Goal: Task Accomplishment & Management: Manage account settings

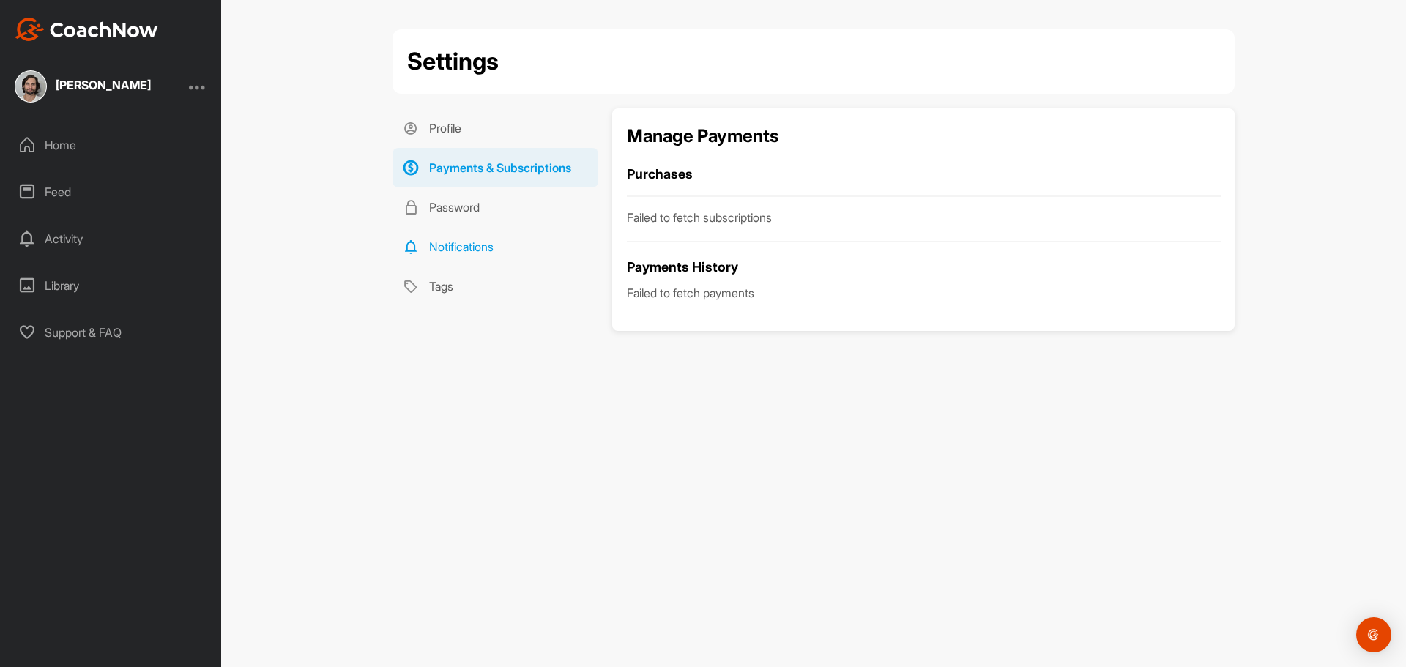
click at [489, 250] on link "Notifications" at bounding box center [496, 247] width 206 height 40
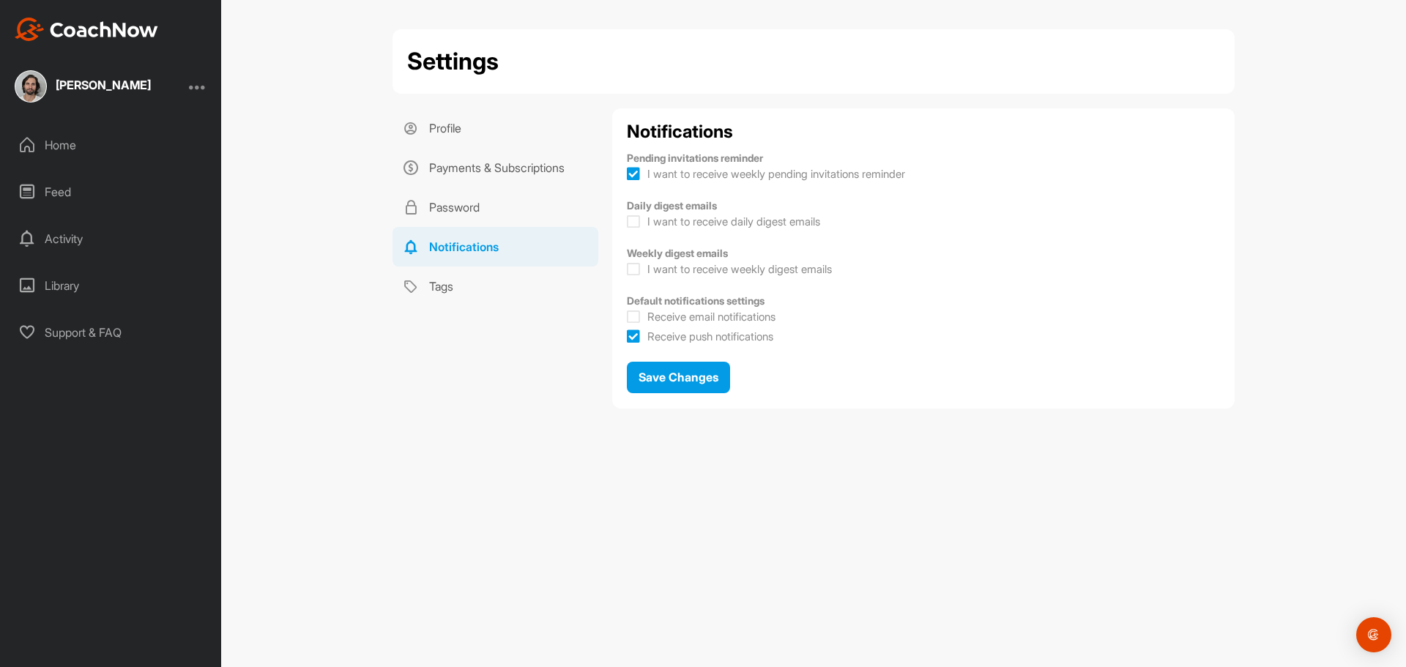
click at [639, 315] on icon at bounding box center [633, 317] width 13 height 15
click at [637, 315] on input "Receive email notifications" at bounding box center [632, 313] width 10 height 10
checkbox input "true"
click at [634, 337] on icon at bounding box center [633, 337] width 13 height 15
click at [634, 337] on input "Receive push notifications" at bounding box center [632, 332] width 10 height 10
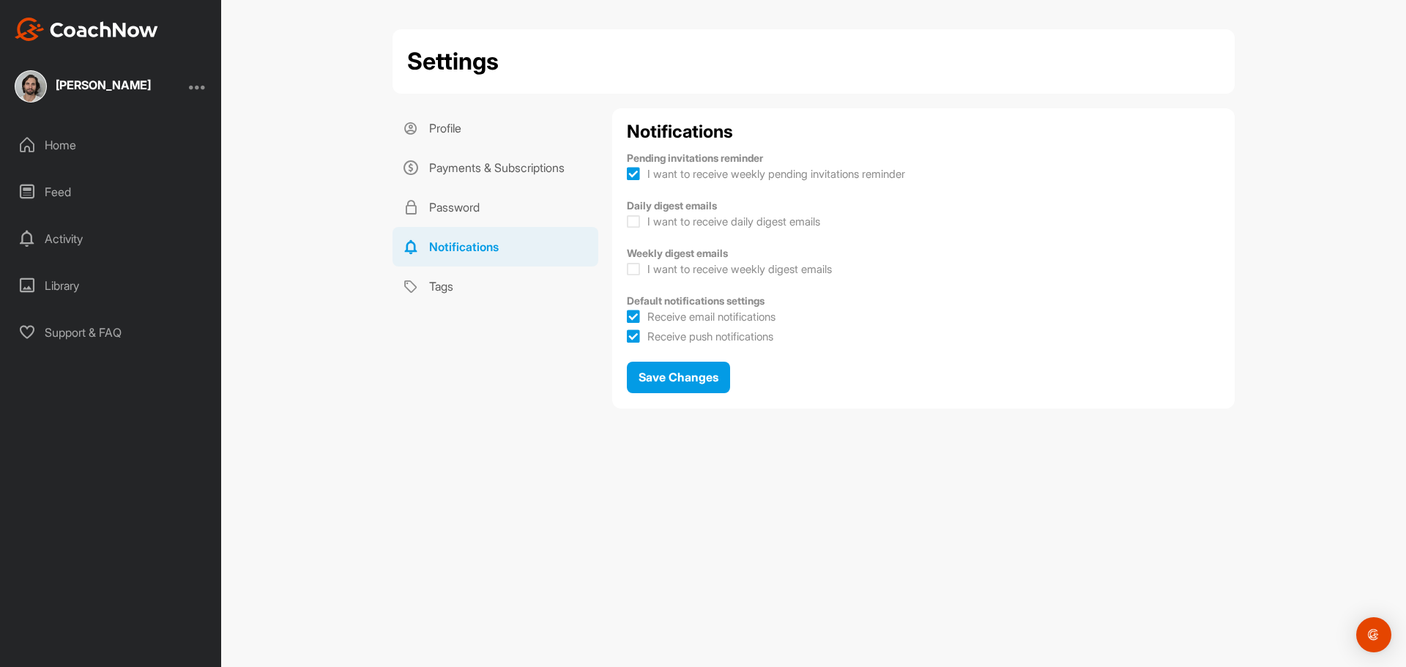
checkbox input "false"
click at [631, 179] on icon at bounding box center [633, 174] width 13 height 15
click at [631, 174] on input "I want to receive weekly pending invitations reminder" at bounding box center [632, 170] width 10 height 10
checkbox input "false"
click at [666, 376] on span "Save Changes" at bounding box center [679, 377] width 80 height 15
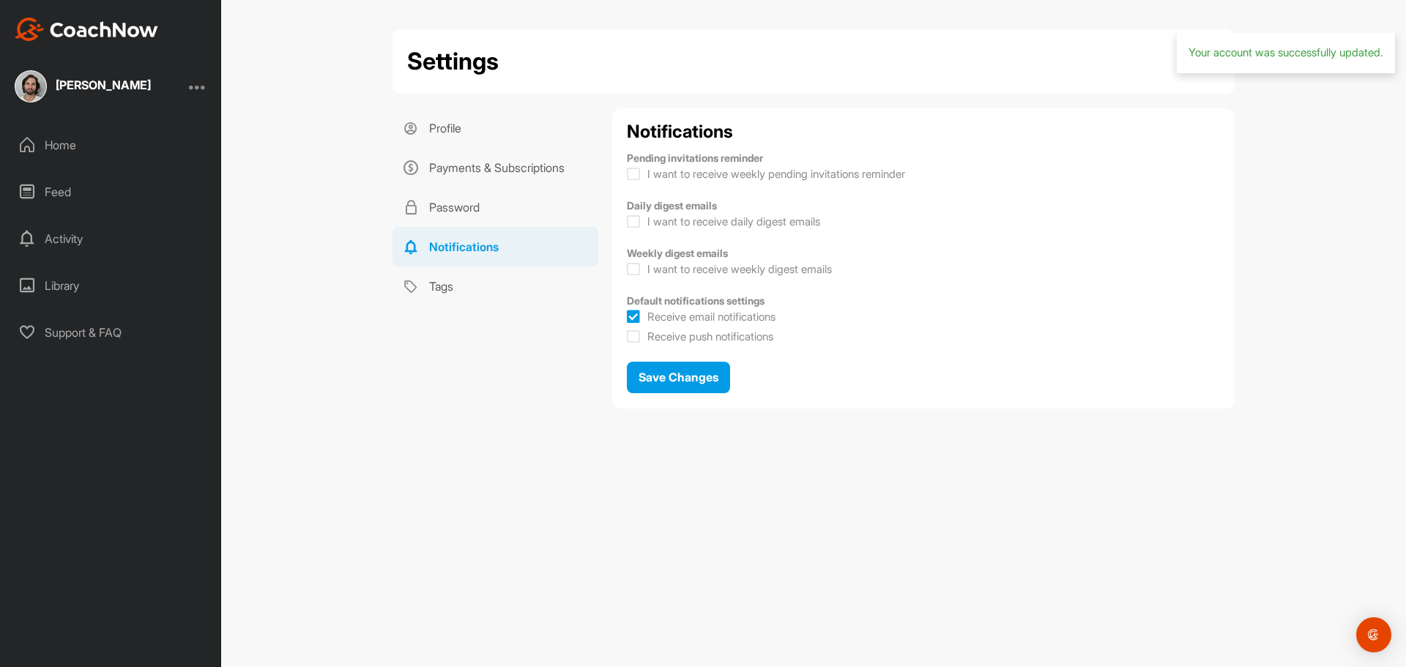
click at [63, 144] on div "Home" at bounding box center [111, 145] width 207 height 37
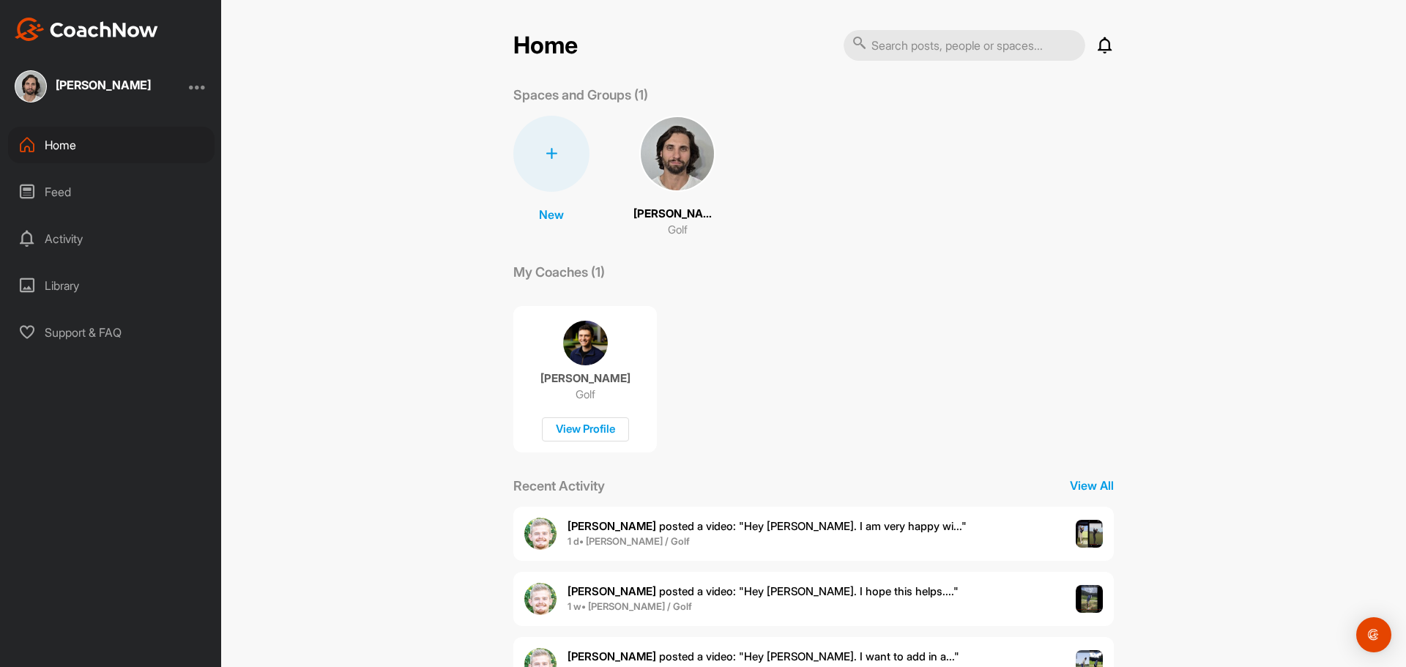
click at [79, 188] on div "Feed" at bounding box center [111, 192] width 207 height 37
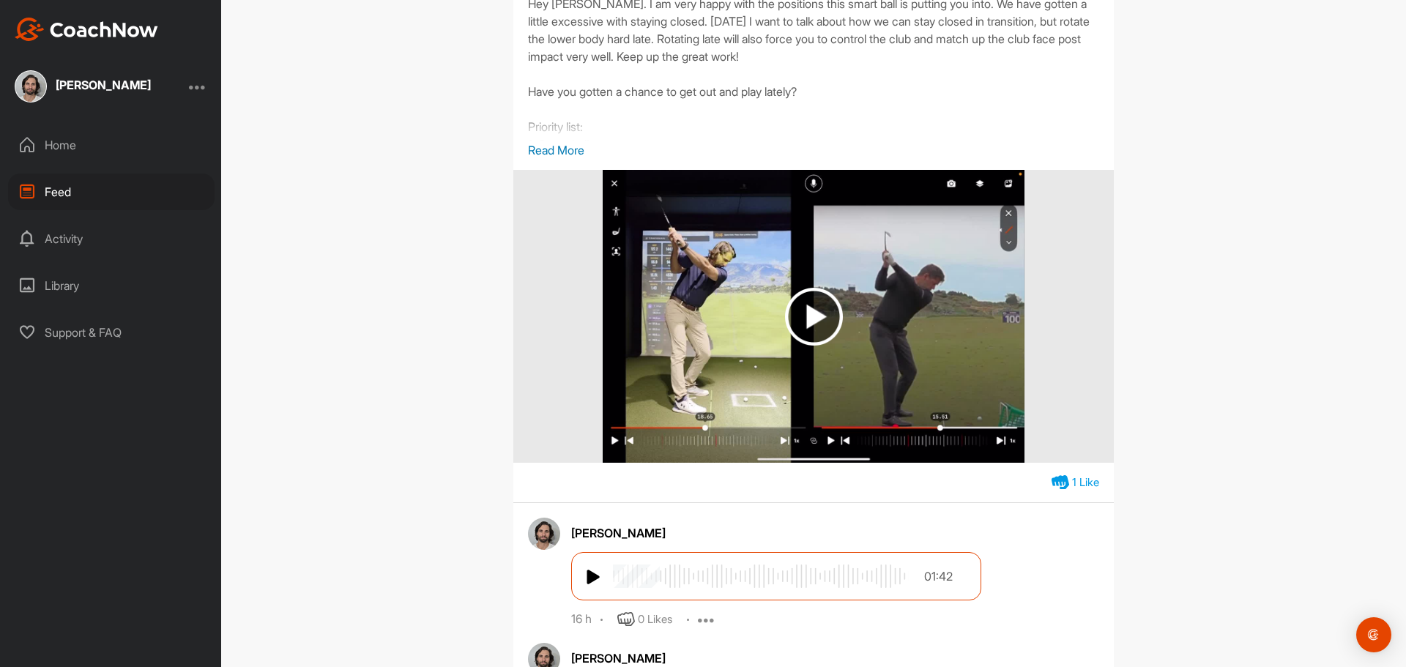
scroll to position [586, 0]
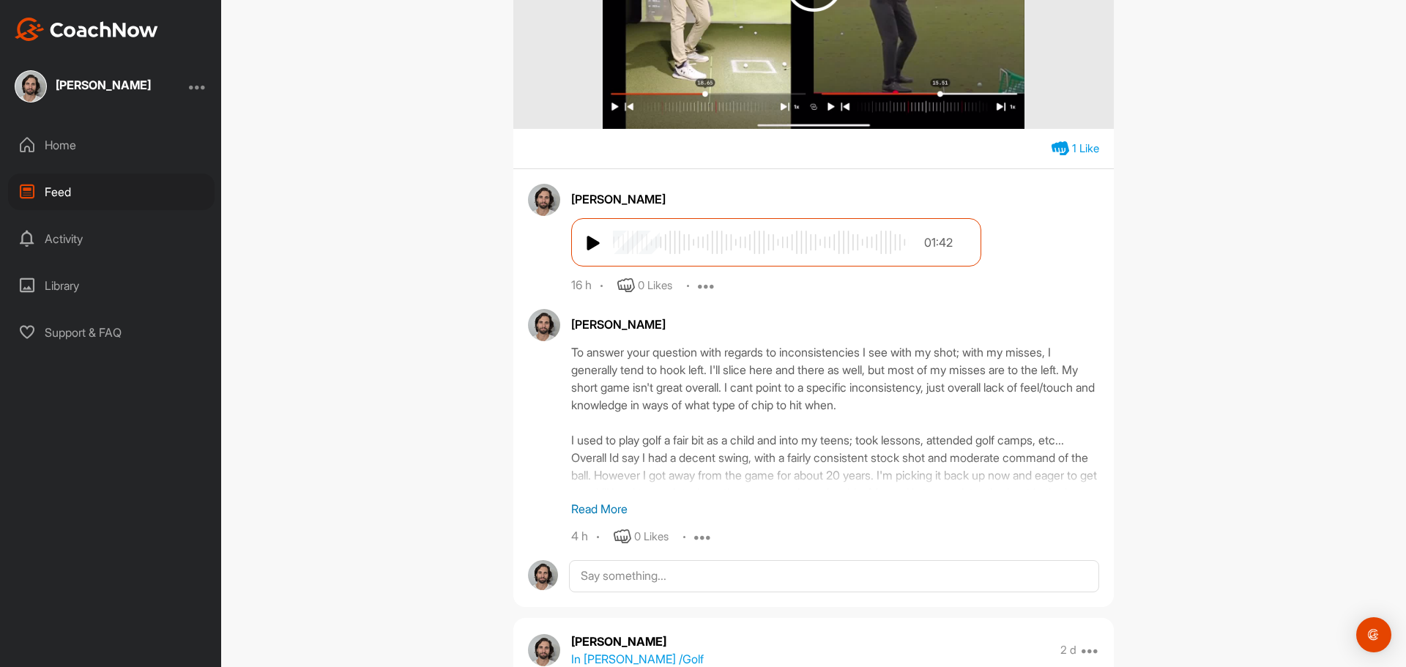
click at [587, 244] on img at bounding box center [594, 243] width 15 height 18
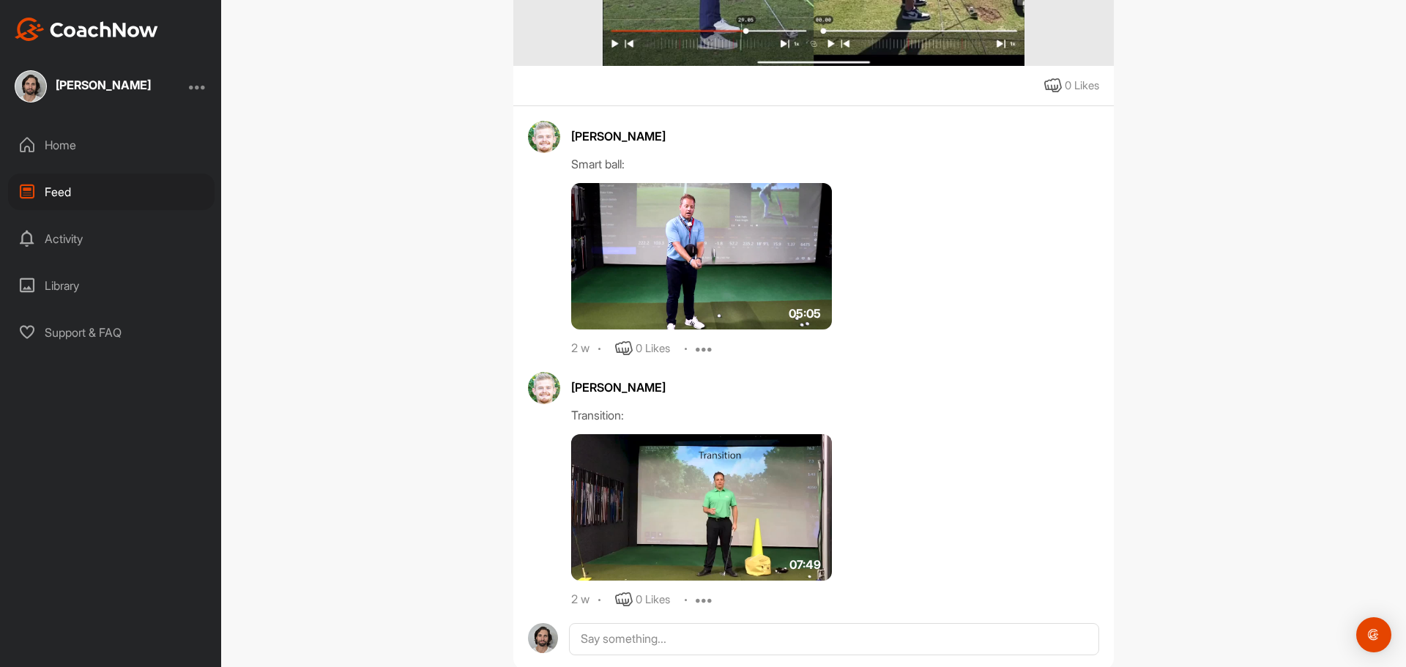
scroll to position [3369, 0]
